Goal: Task Accomplishment & Management: Complete application form

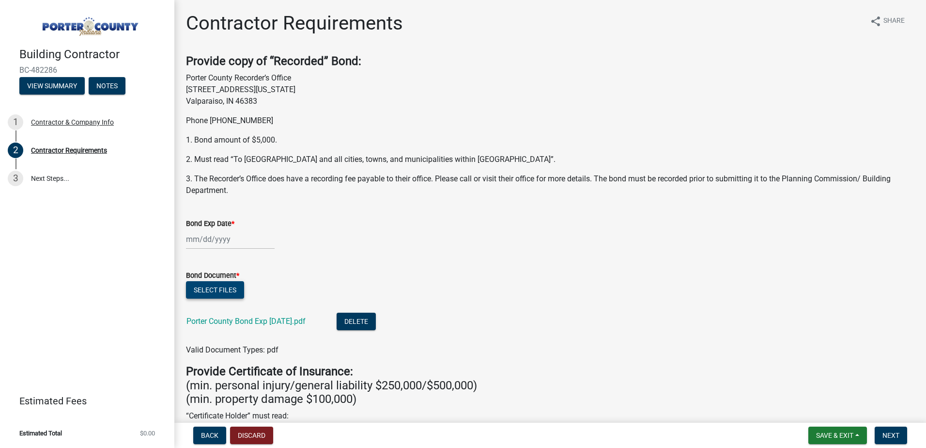
click at [229, 291] on button "Select files" at bounding box center [215, 289] width 58 height 17
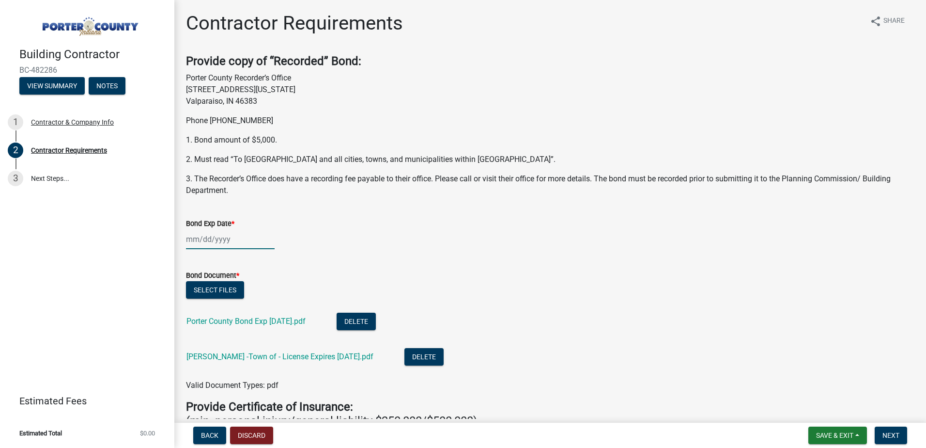
click at [238, 238] on div at bounding box center [230, 239] width 89 height 20
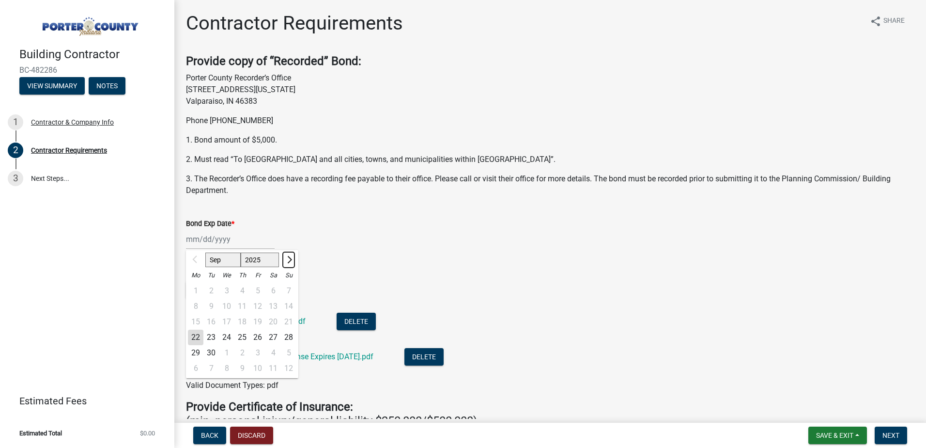
click at [288, 254] on button "Next month" at bounding box center [289, 260] width 12 height 16
select select "12"
click at [223, 351] on div "31" at bounding box center [227, 353] width 16 height 16
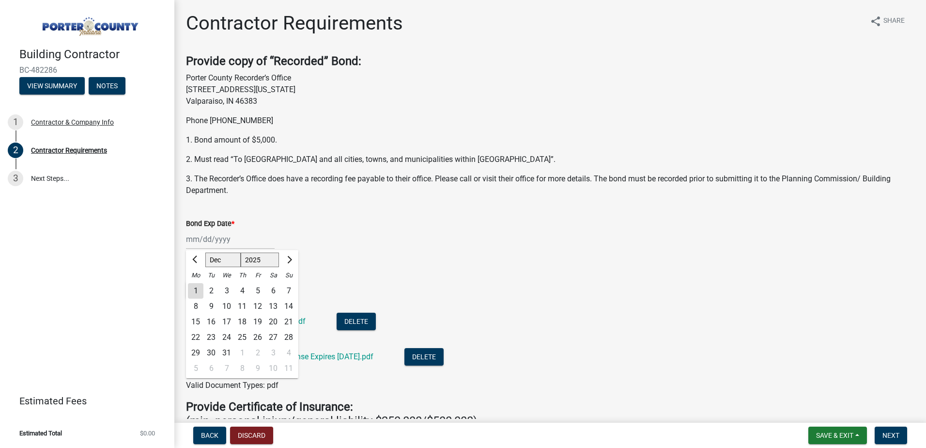
type input "[DATE]"
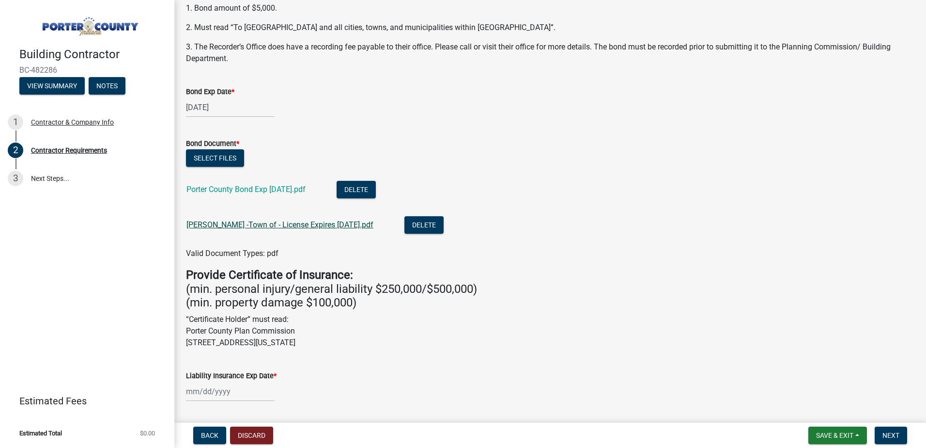
scroll to position [145, 0]
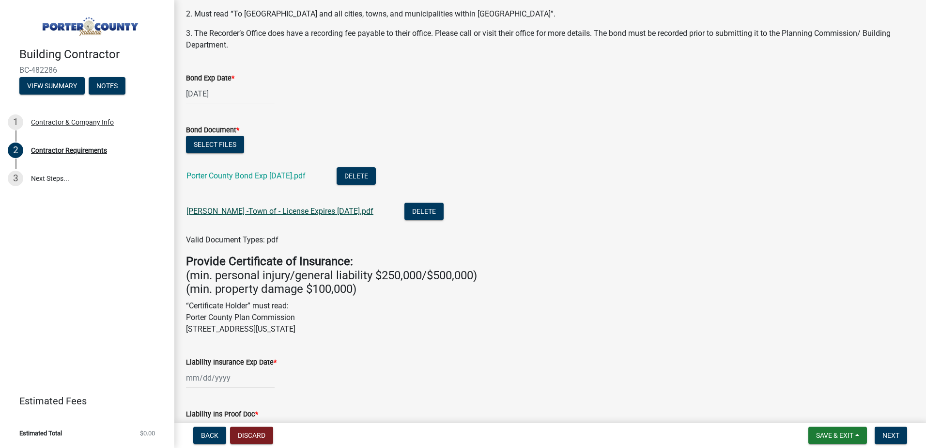
click at [329, 209] on link "[PERSON_NAME] -Town of - License Expires [DATE].pdf" at bounding box center [280, 210] width 187 height 9
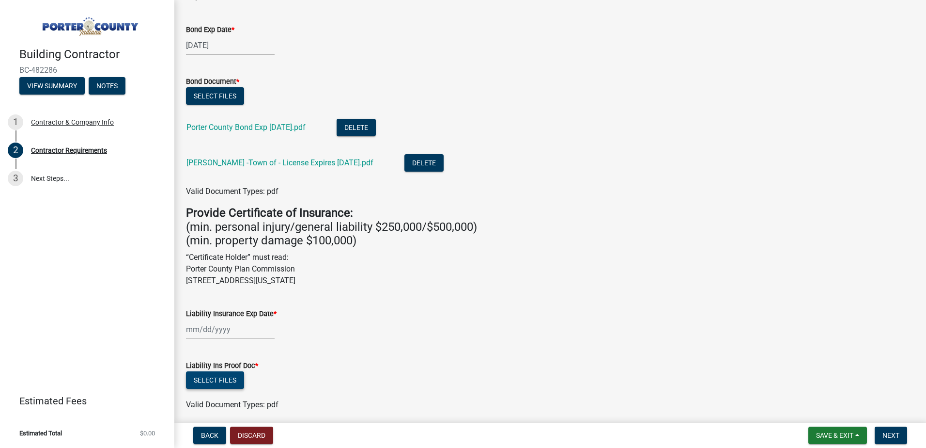
click at [220, 377] on button "Select files" at bounding box center [215, 379] width 58 height 17
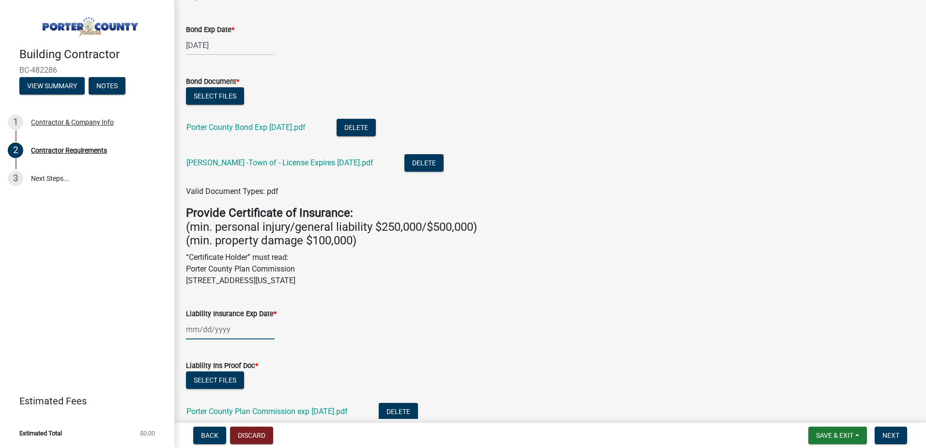
click at [234, 331] on div at bounding box center [230, 329] width 89 height 20
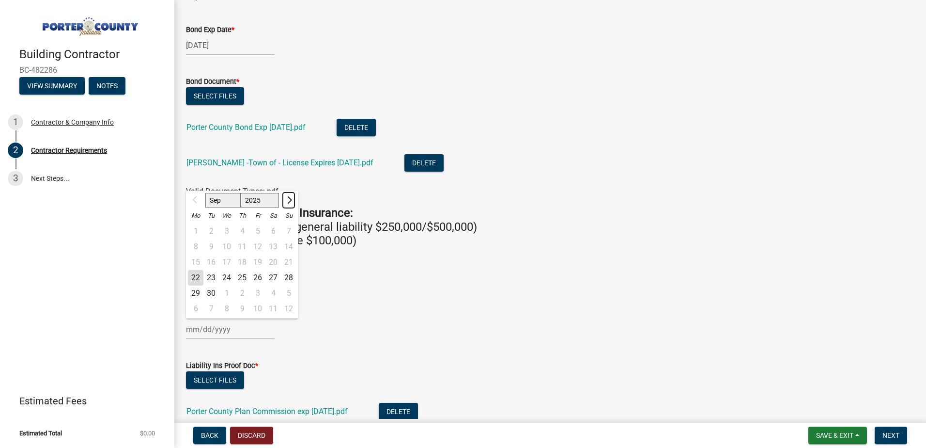
click at [290, 198] on span "Next month" at bounding box center [288, 199] width 7 height 7
select select "1"
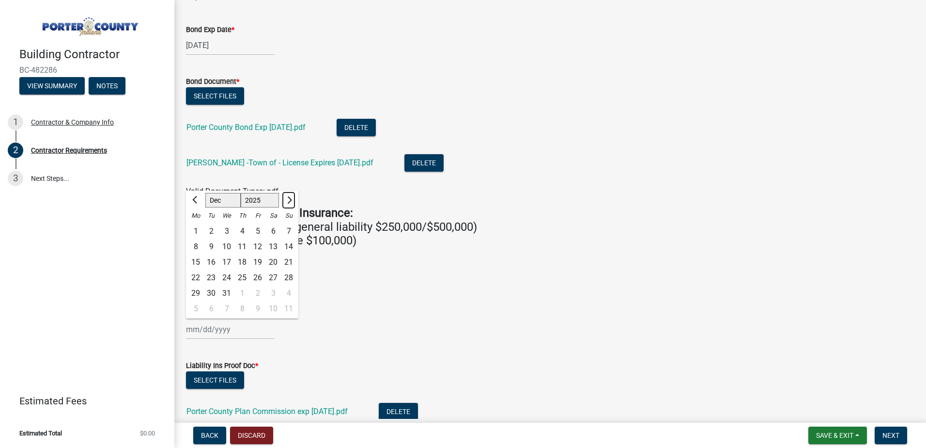
select select "2026"
click at [290, 198] on span "Next month" at bounding box center [288, 199] width 7 height 7
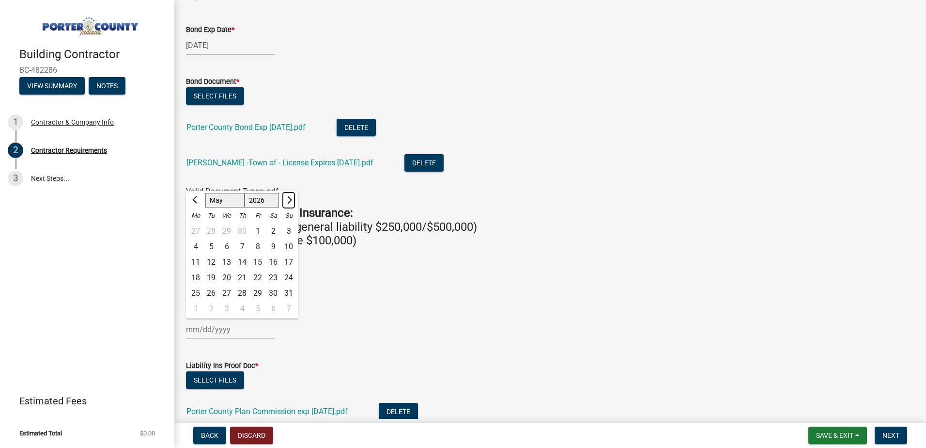
click at [290, 198] on span "Next month" at bounding box center [288, 199] width 7 height 7
select select "7"
click at [256, 287] on div "31" at bounding box center [258, 293] width 16 height 16
type input "[DATE]"
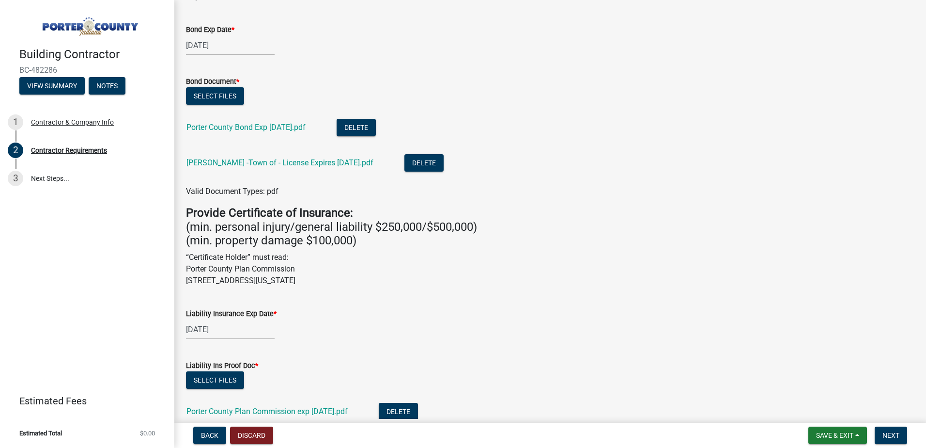
click at [313, 340] on wm-data-entity-input "Liability Insurance Exp Date * [DATE]" at bounding box center [550, 321] width 729 height 54
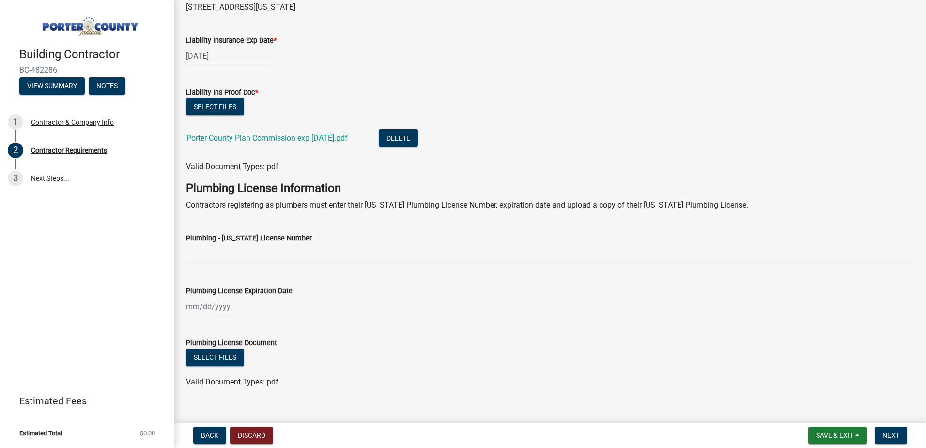
scroll to position [483, 0]
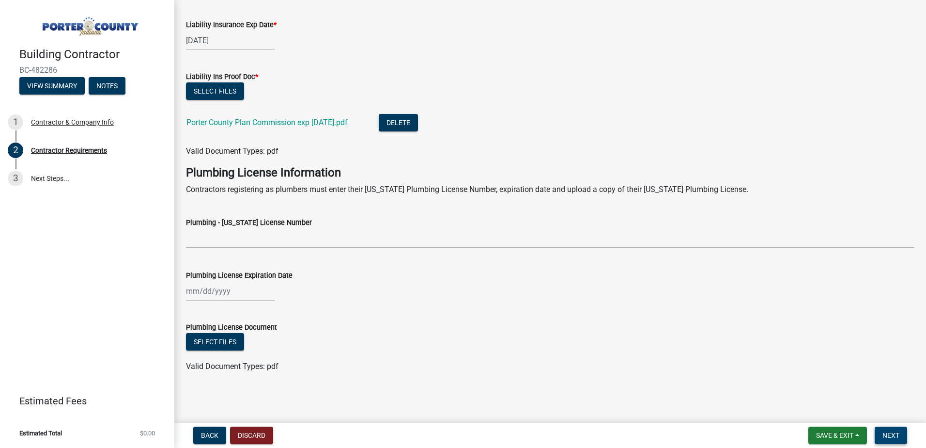
click at [886, 430] on button "Next" at bounding box center [891, 434] width 32 height 17
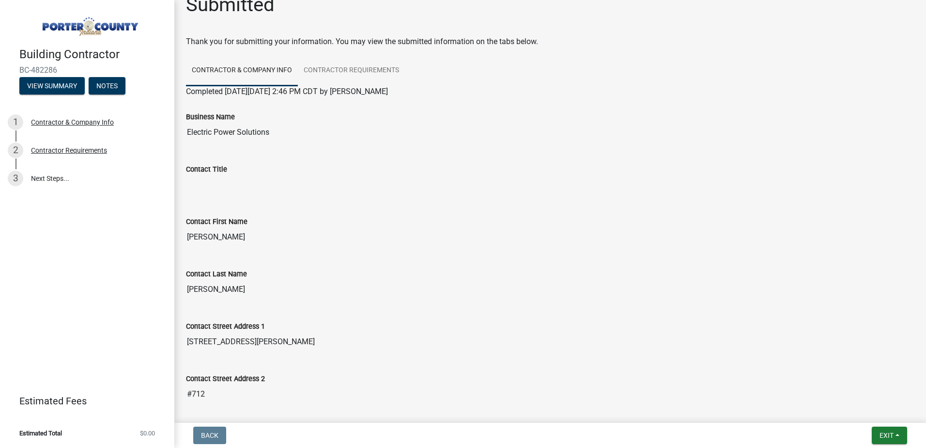
scroll to position [0, 0]
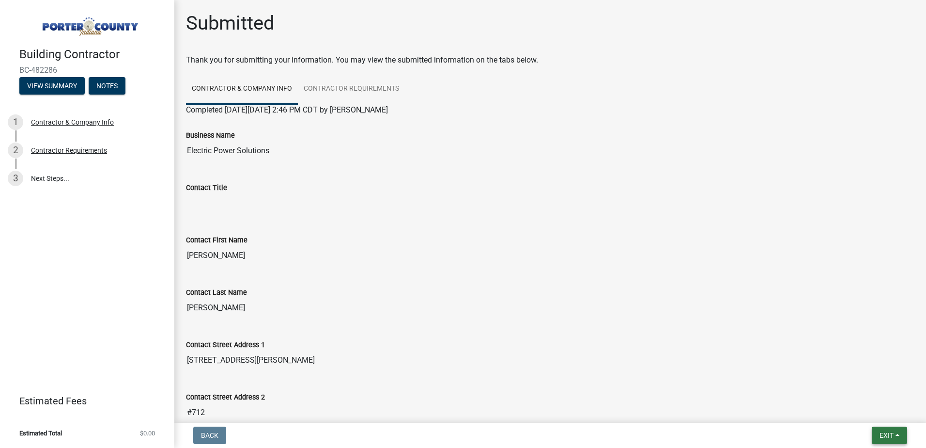
click at [889, 436] on span "Exit" at bounding box center [887, 435] width 14 height 8
click at [860, 411] on button "Save & Exit" at bounding box center [869, 409] width 78 height 23
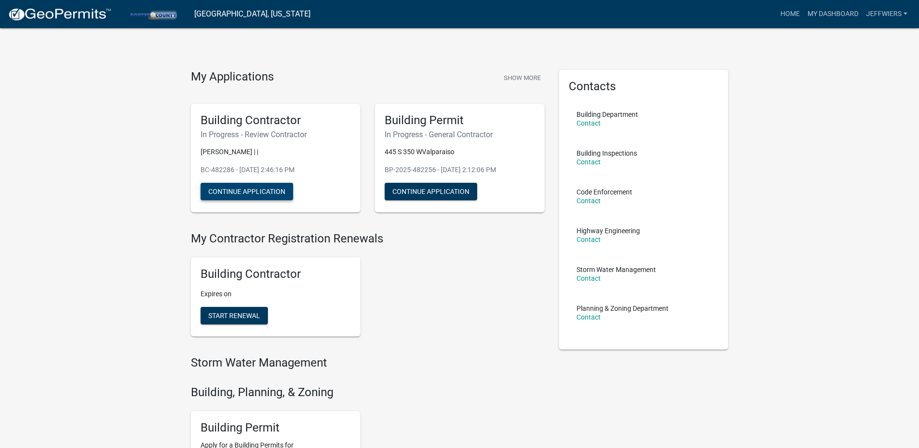
click at [269, 192] on button "Continue Application" at bounding box center [247, 191] width 93 height 17
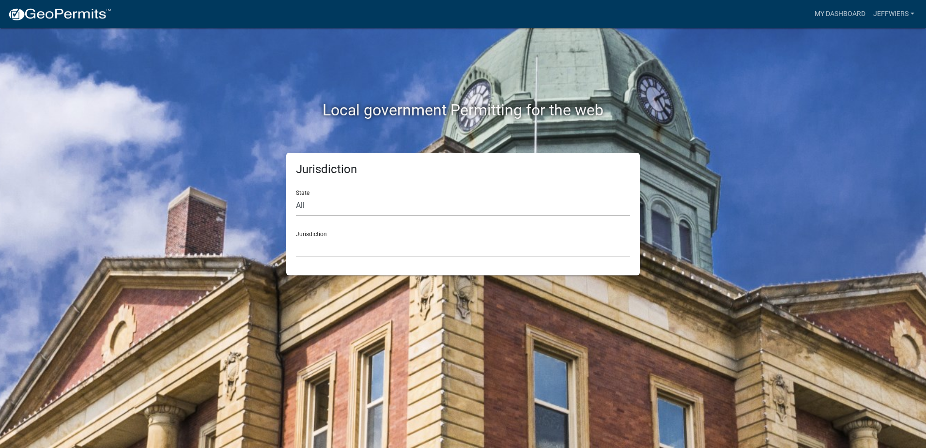
click at [309, 207] on select "All Colorado Georgia Indiana Iowa Kansas Minnesota Ohio South Carolina Wisconsin" at bounding box center [463, 206] width 334 height 20
select select "[US_STATE]"
click at [296, 196] on select "All Colorado Georgia Indiana Iowa Kansas Minnesota Ohio South Carolina Wisconsin" at bounding box center [463, 206] width 334 height 20
click at [310, 250] on select "City of Charlestown, Indiana City of Jeffersonville, Indiana City of Logansport…" at bounding box center [463, 247] width 334 height 20
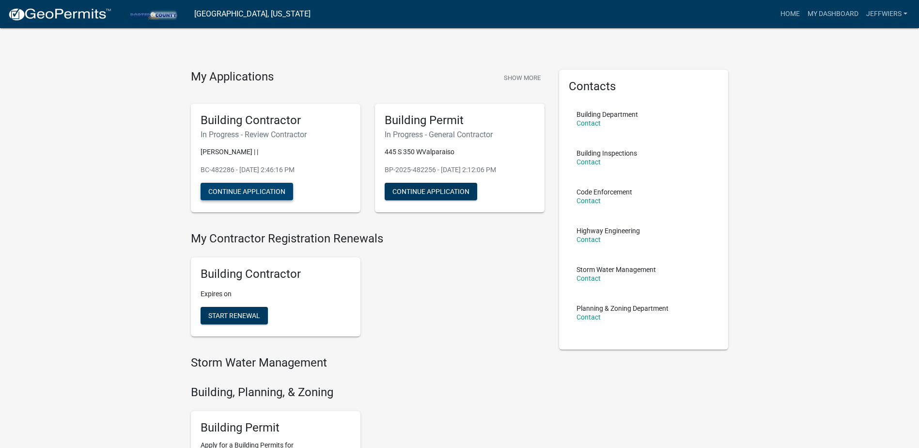
click at [268, 190] on button "Continue Application" at bounding box center [247, 191] width 93 height 17
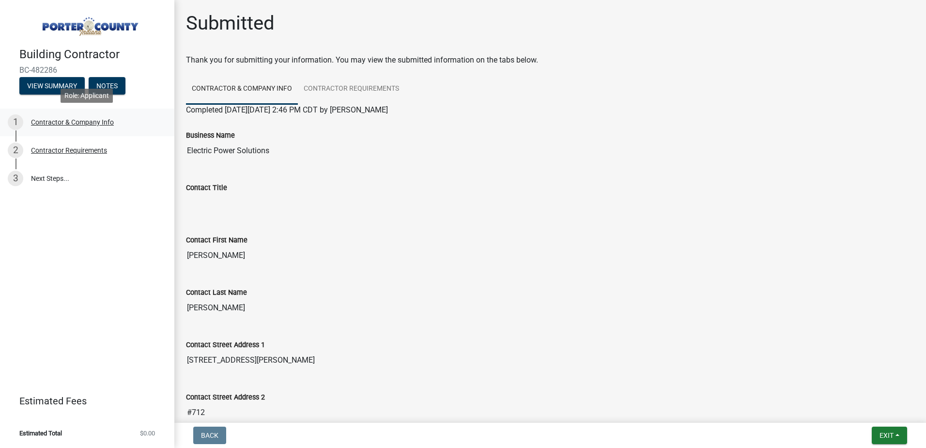
click at [74, 122] on div "Contractor & Company Info" at bounding box center [72, 122] width 83 height 7
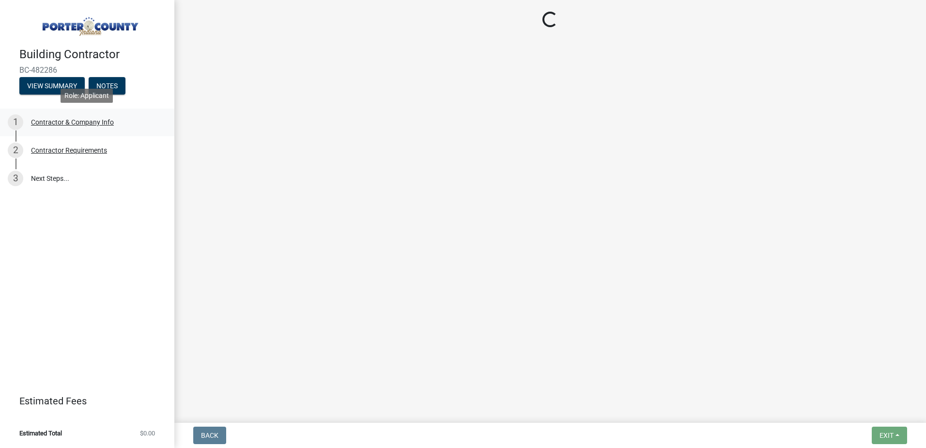
select select "IN"
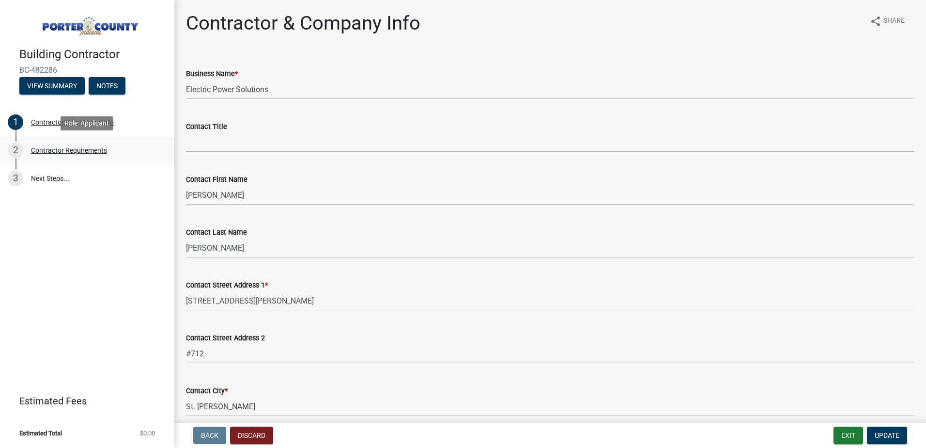
click at [74, 148] on div "Contractor Requirements" at bounding box center [69, 150] width 76 height 7
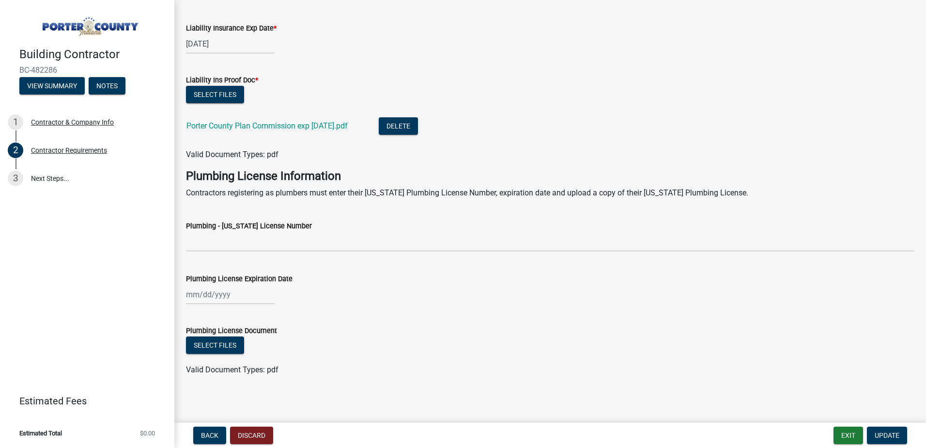
scroll to position [483, 0]
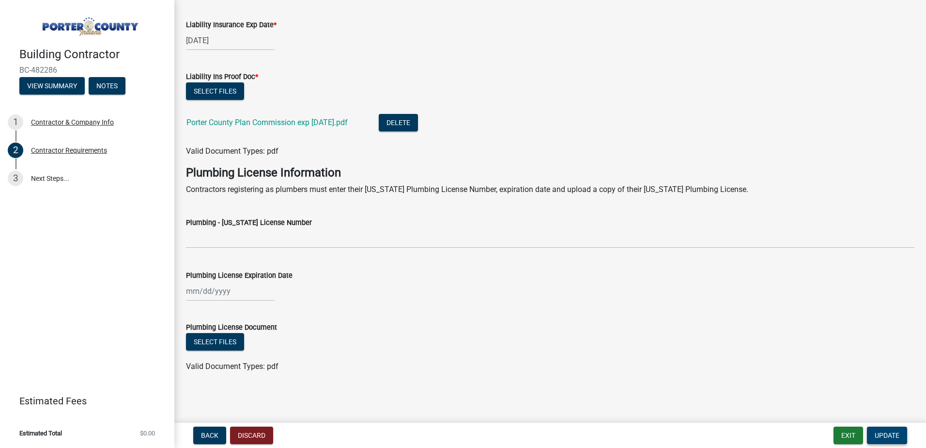
click at [871, 430] on button "Update" at bounding box center [887, 434] width 40 height 17
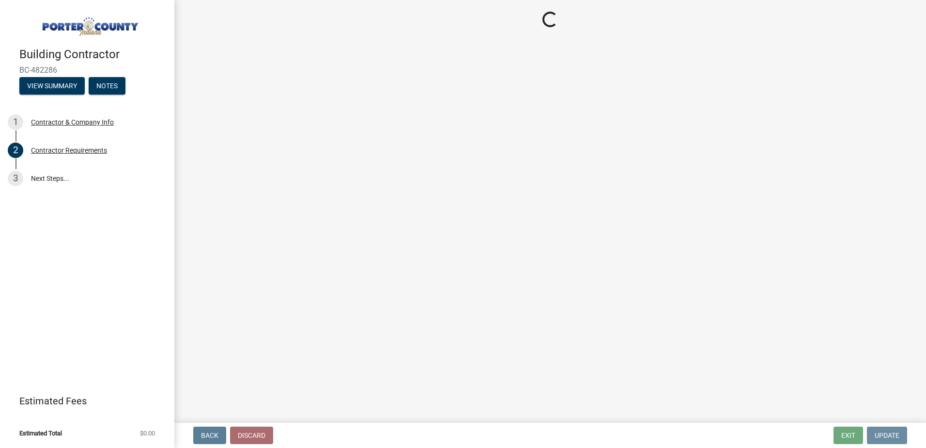
scroll to position [0, 0]
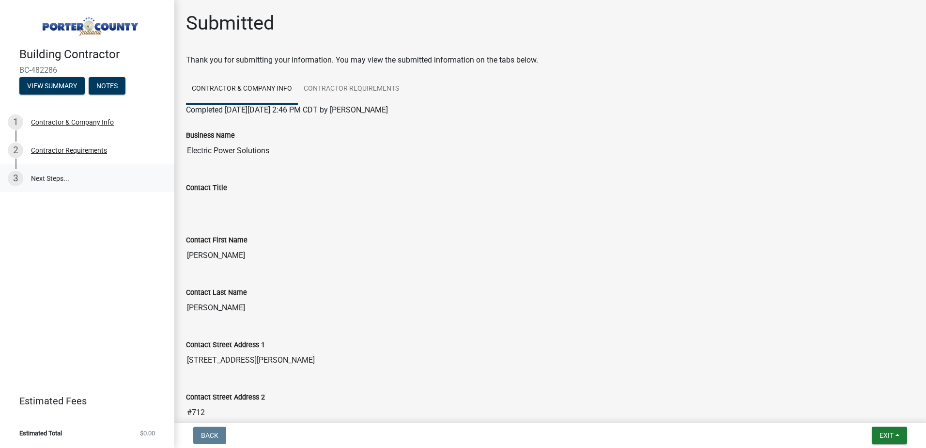
click at [53, 178] on link "3 Next Steps..." at bounding box center [87, 178] width 174 height 28
click at [104, 81] on button "Notes" at bounding box center [107, 85] width 37 height 17
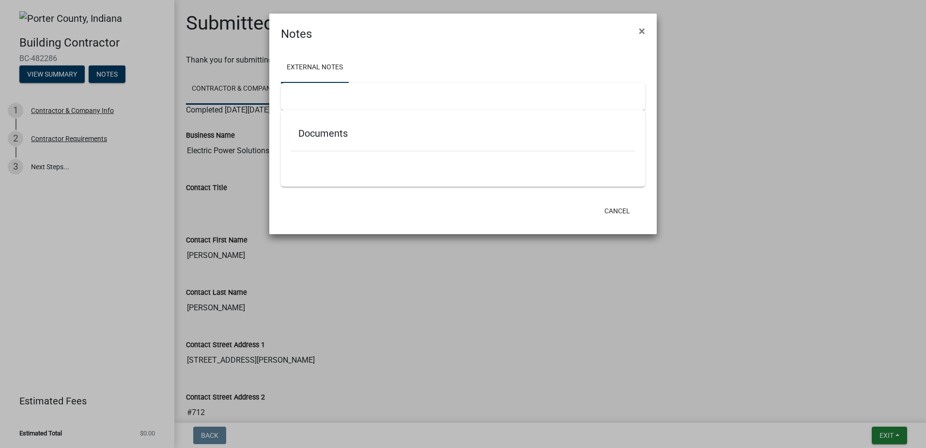
click at [99, 283] on ngb-modal-window "Notes × External Notes Documents Cancel" at bounding box center [463, 224] width 926 height 448
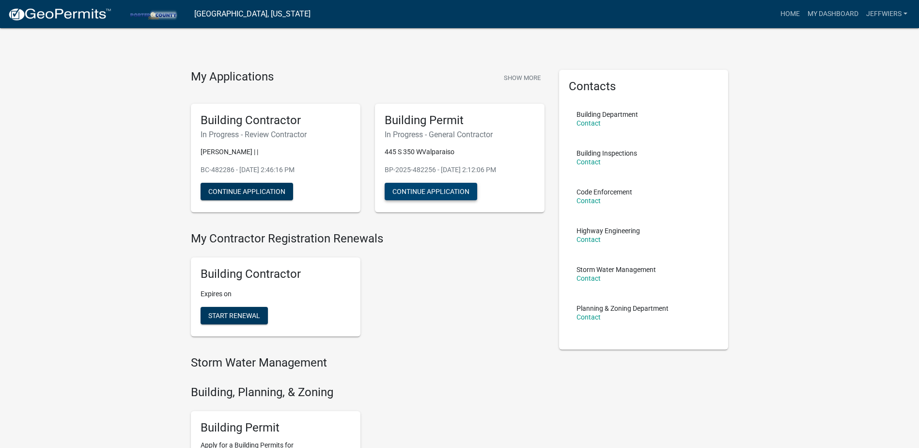
click at [431, 190] on button "Continue Application" at bounding box center [431, 191] width 93 height 17
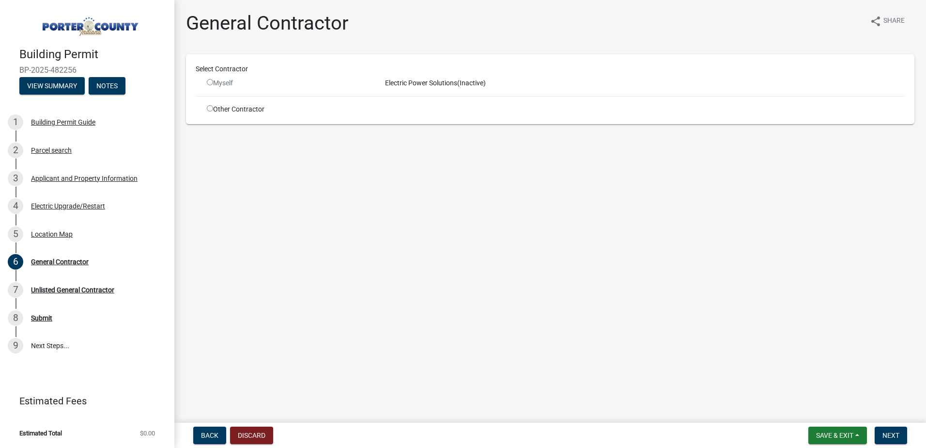
click at [218, 84] on div "Myself" at bounding box center [289, 83] width 164 height 10
drag, startPoint x: 291, startPoint y: 38, endPoint x: 265, endPoint y: 178, distance: 142.4
click at [265, 178] on main "General Contractor share Share Select Contractor Myself Electric Power Solution…" at bounding box center [550, 209] width 752 height 419
